Goal: Information Seeking & Learning: Learn about a topic

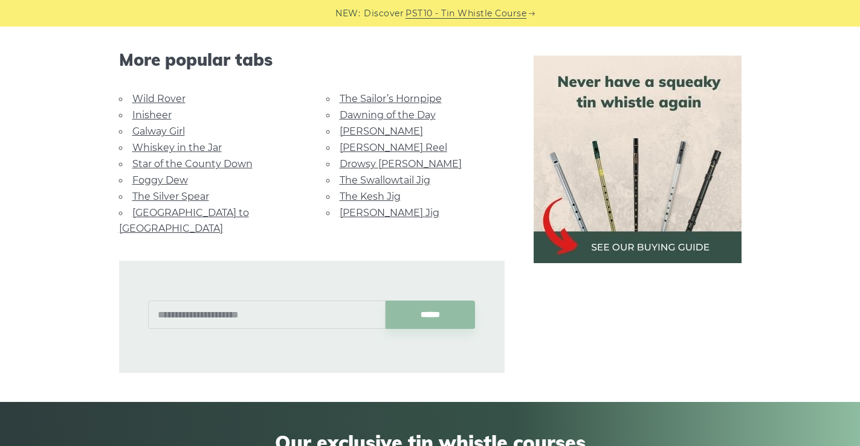
scroll to position [1812, 0]
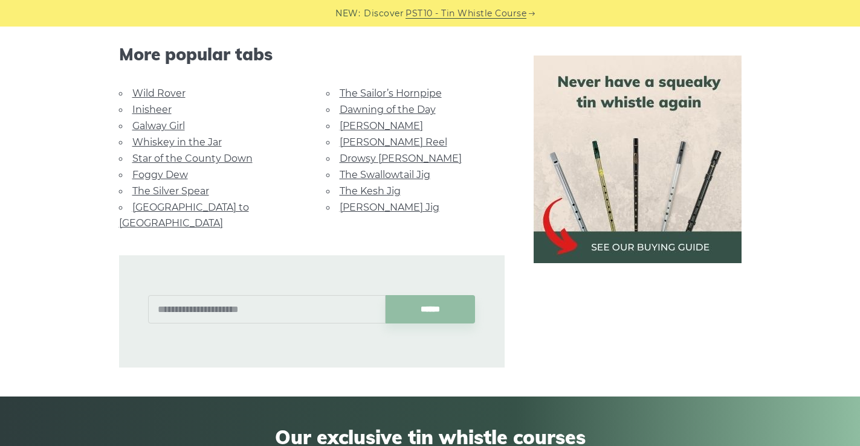
click at [381, 91] on link "The Sailor’s Hornpipe" at bounding box center [390, 93] width 102 height 11
click at [365, 124] on link "[PERSON_NAME]" at bounding box center [380, 125] width 83 height 11
click at [425, 95] on link "The Sailor’s Hornpipe" at bounding box center [390, 93] width 102 height 11
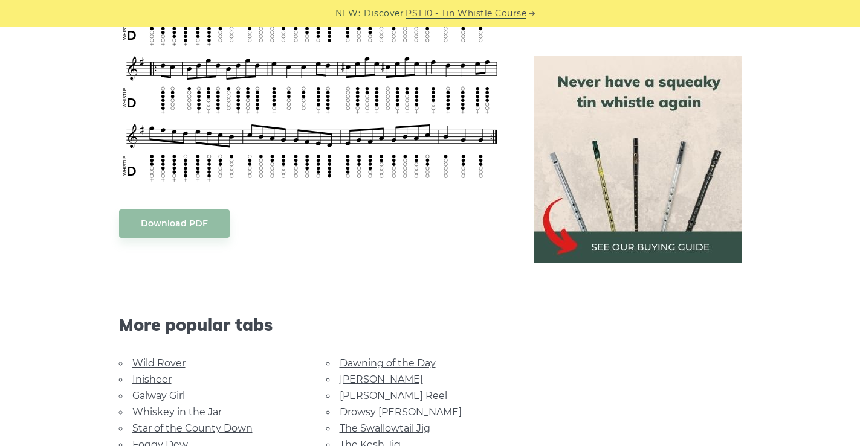
scroll to position [544, 0]
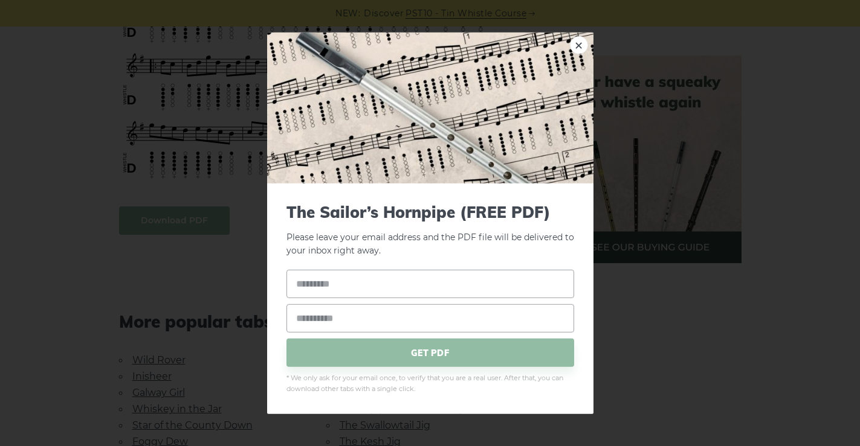
click at [174, 217] on body "NEW: Discover PST10 - Tin Whistle Course Lessons Fingering Charts Tabs & Notes …" at bounding box center [430, 397] width 860 height 1883
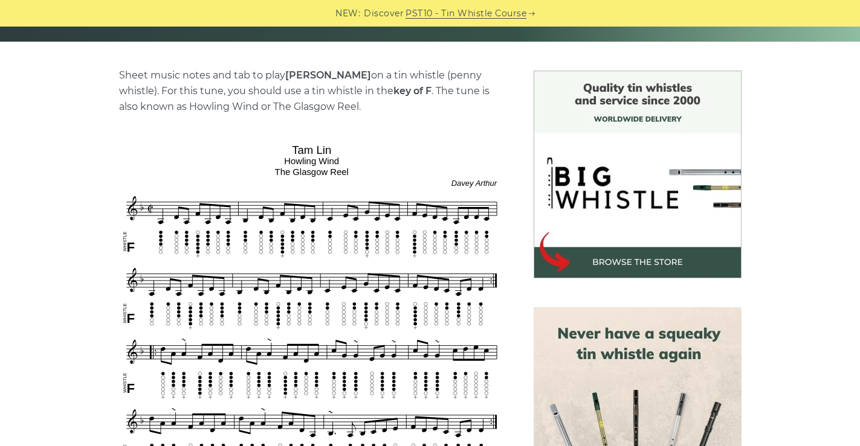
scroll to position [302, 0]
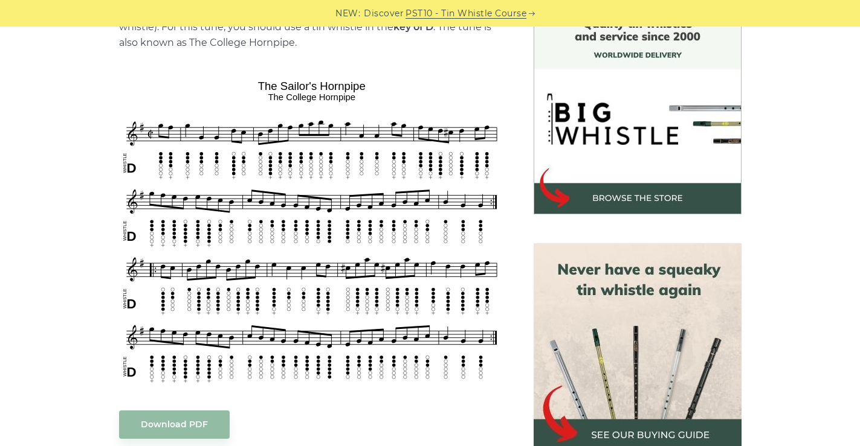
scroll to position [362, 0]
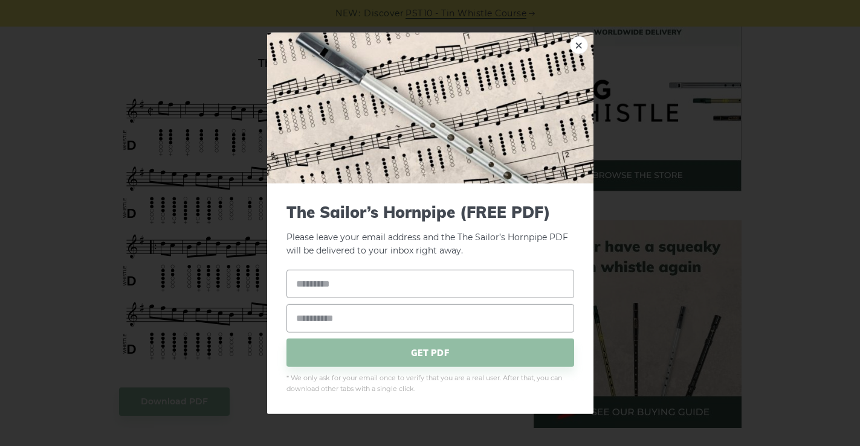
drag, startPoint x: 253, startPoint y: 129, endPoint x: 133, endPoint y: 108, distance: 122.0
click at [133, 108] on div "× The Sailor’s Hornpipe (FREE PDF) Please leave your email address and the The …" at bounding box center [430, 223] width 860 height 446
click at [575, 46] on link "×" at bounding box center [579, 45] width 18 height 18
